Goal: Find specific page/section: Find specific page/section

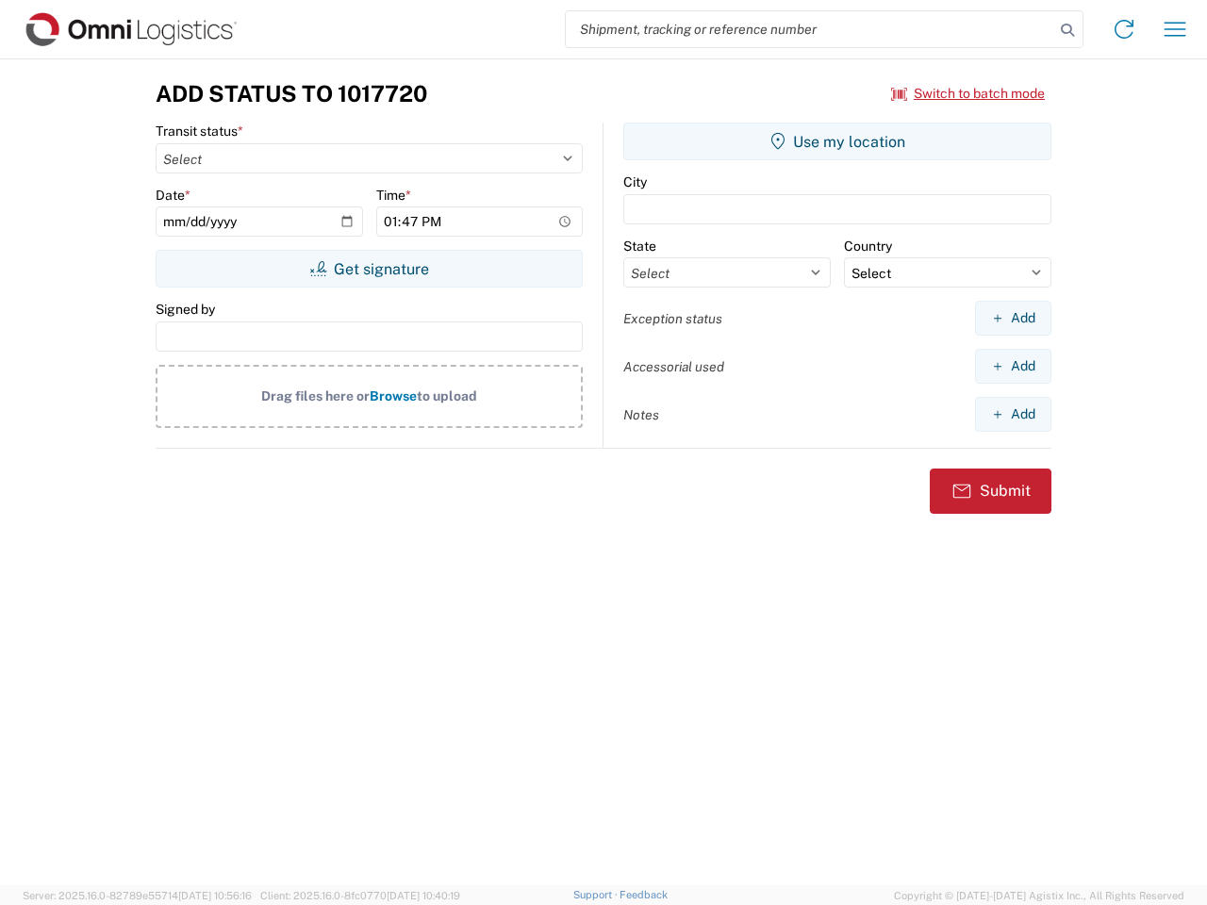
click at [810, 29] on input "search" at bounding box center [810, 29] width 489 height 36
click at [1068, 30] on icon at bounding box center [1067, 30] width 26 height 26
click at [1124, 29] on icon at bounding box center [1124, 29] width 30 height 30
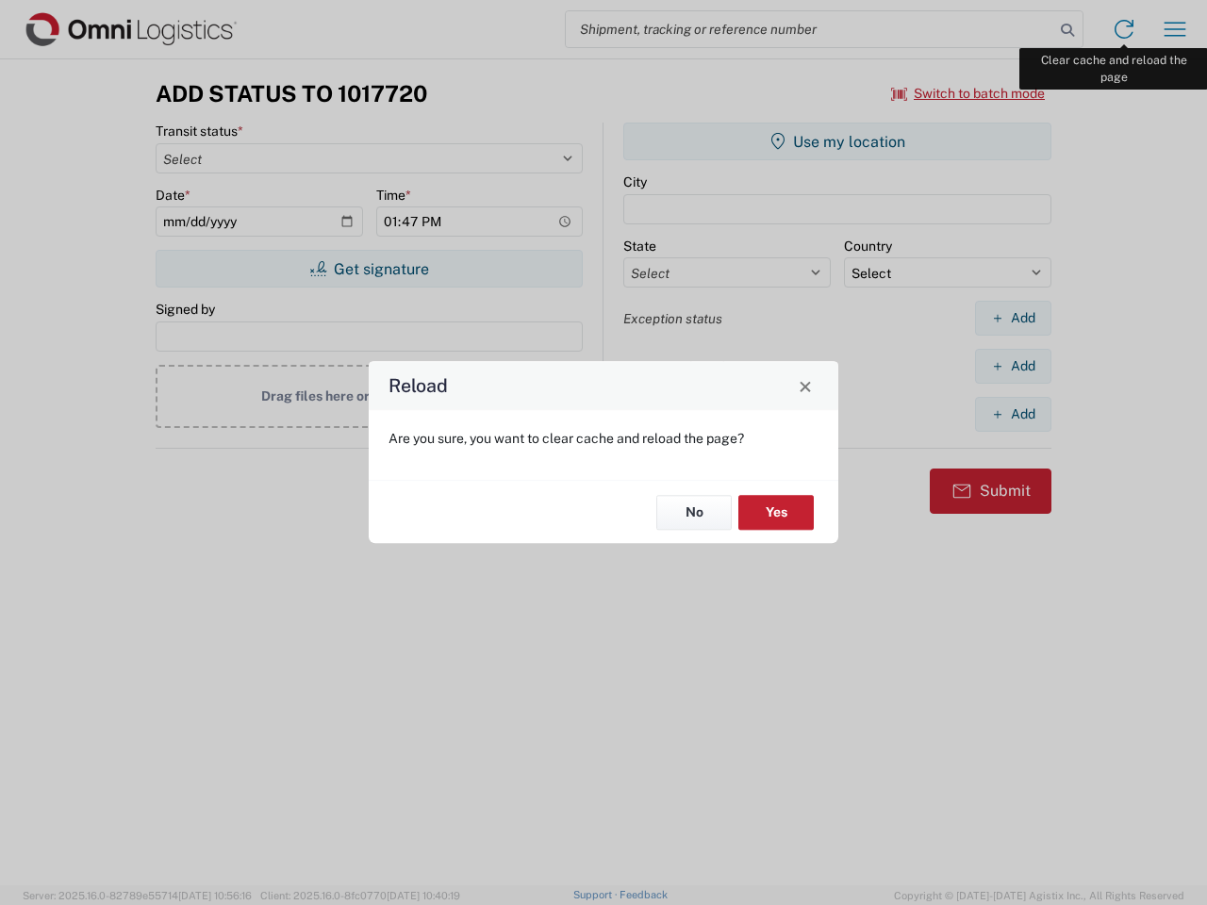
click at [1175, 29] on div "Reload Are you sure, you want to clear cache and reload the page? No Yes" at bounding box center [603, 452] width 1207 height 905
click at [969, 93] on div "Reload Are you sure, you want to clear cache and reload the page? No Yes" at bounding box center [603, 452] width 1207 height 905
click at [369, 269] on div "Reload Are you sure, you want to clear cache and reload the page? No Yes" at bounding box center [603, 452] width 1207 height 905
click at [837, 141] on div "Reload Are you sure, you want to clear cache and reload the page? No Yes" at bounding box center [603, 452] width 1207 height 905
click at [1013, 318] on div "Reload Are you sure, you want to clear cache and reload the page? No Yes" at bounding box center [603, 452] width 1207 height 905
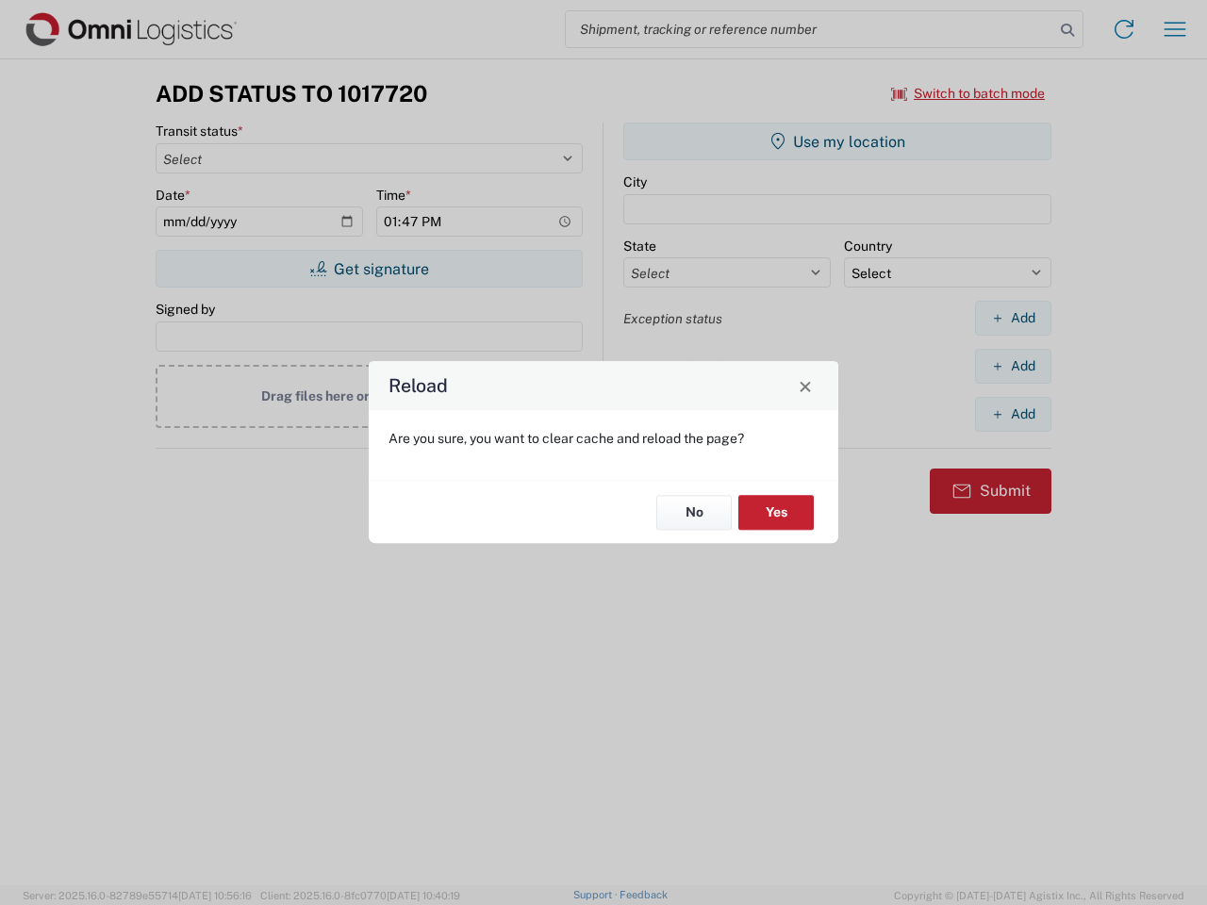
click at [1013, 366] on div "Reload Are you sure, you want to clear cache and reload the page? No Yes" at bounding box center [603, 452] width 1207 height 905
click at [1013, 414] on div "Reload Are you sure, you want to clear cache and reload the page? No Yes" at bounding box center [603, 452] width 1207 height 905
